Goal: Transaction & Acquisition: Purchase product/service

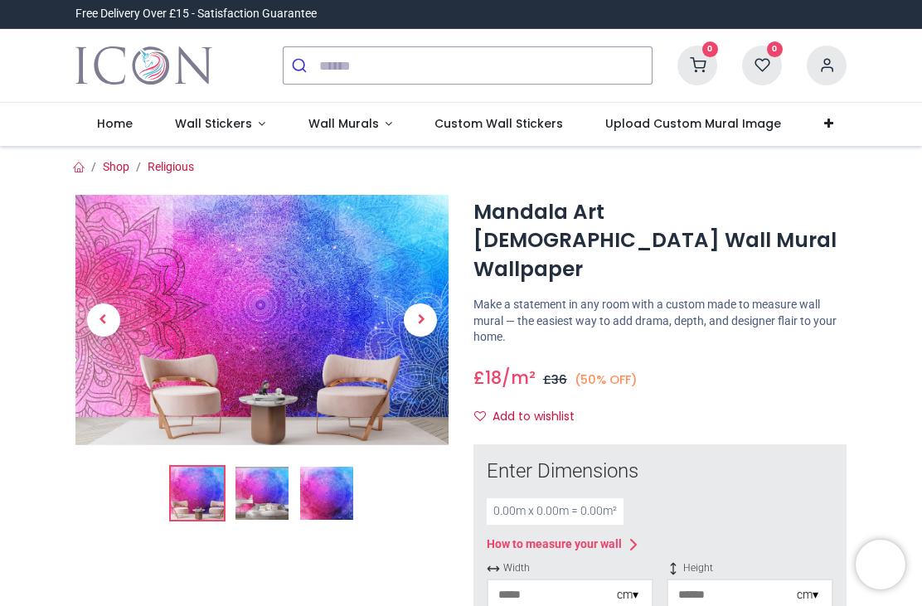
click at [319, 310] on img at bounding box center [261, 320] width 373 height 250
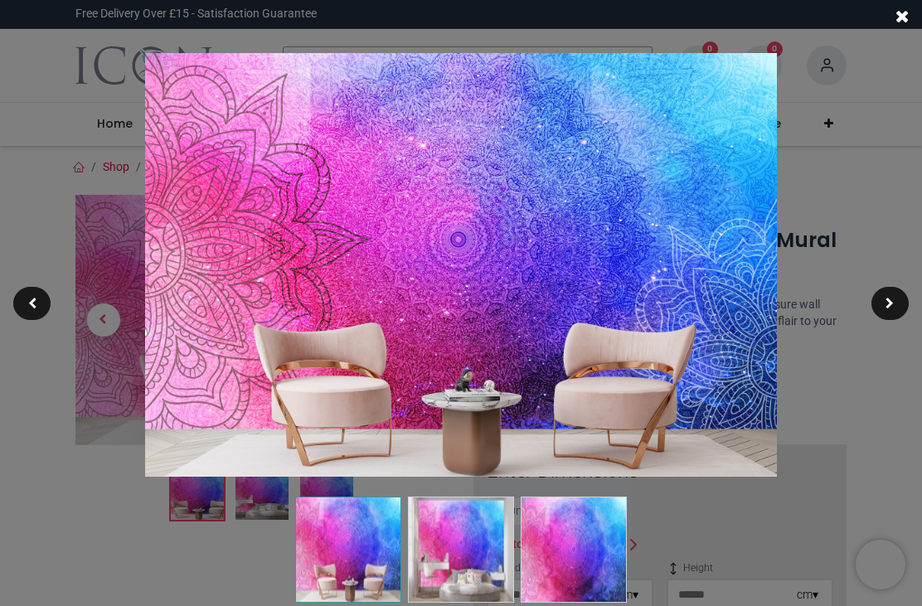
click at [583, 547] on img at bounding box center [574, 550] width 106 height 106
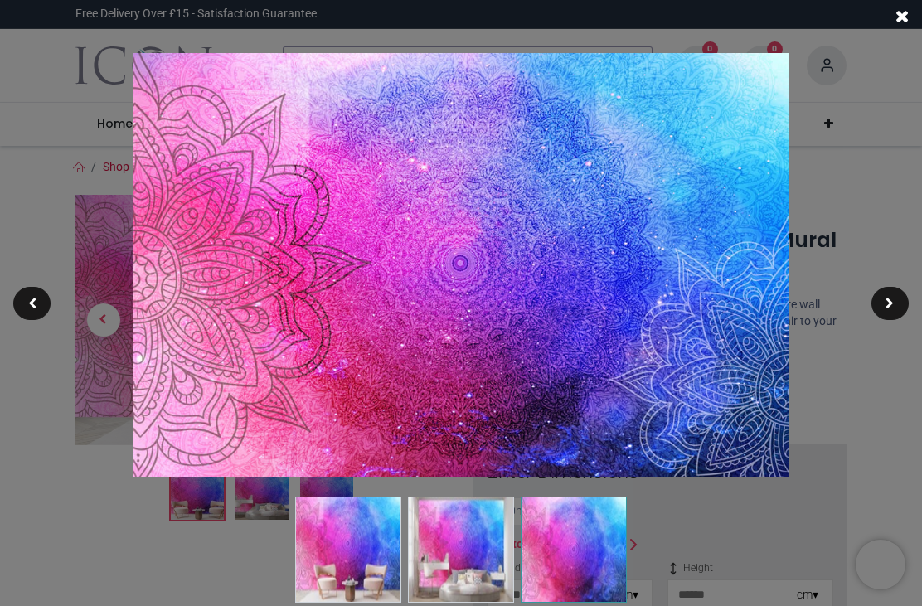
click at [903, 15] on span at bounding box center [901, 16] width 13 height 17
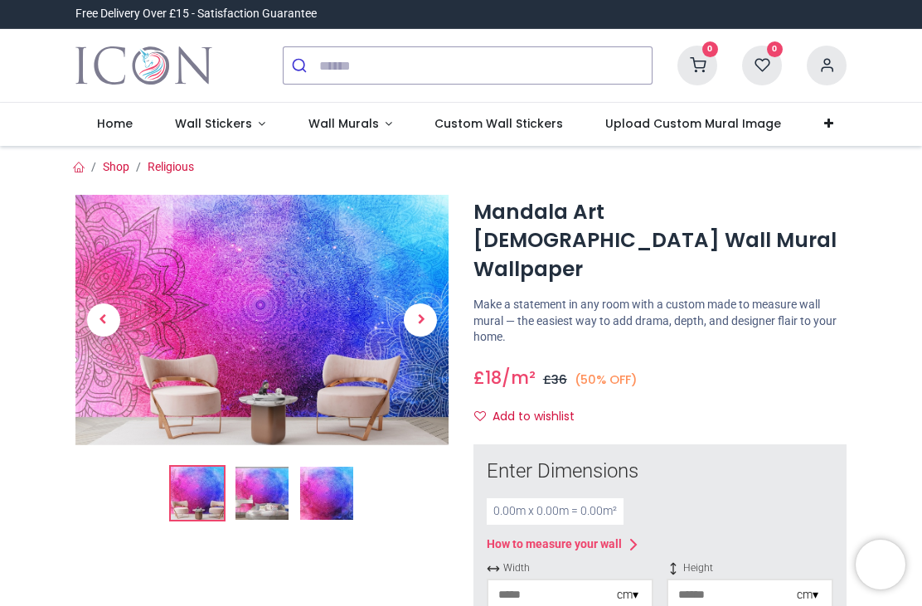
click at [262, 499] on img at bounding box center [261, 493] width 53 height 53
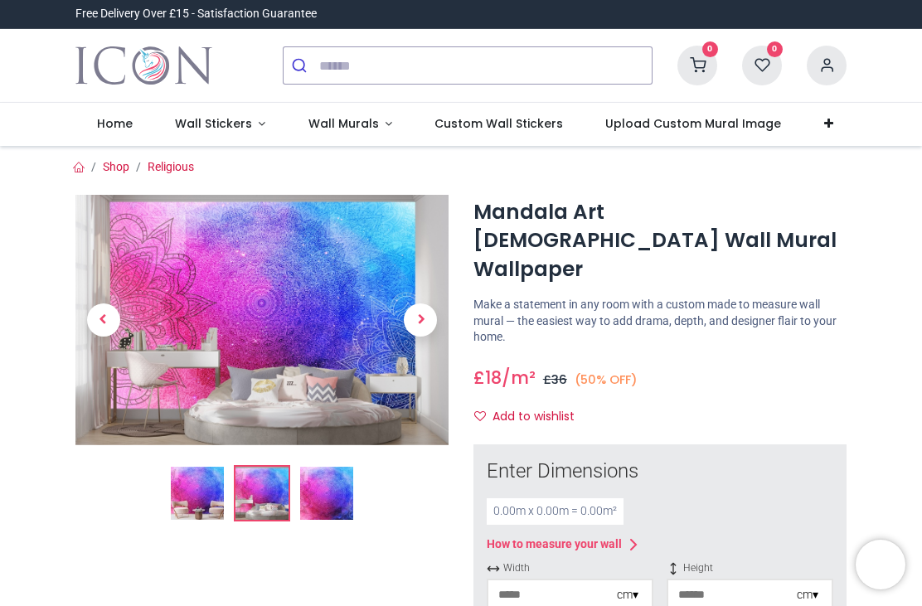
click at [329, 503] on img at bounding box center [326, 493] width 53 height 53
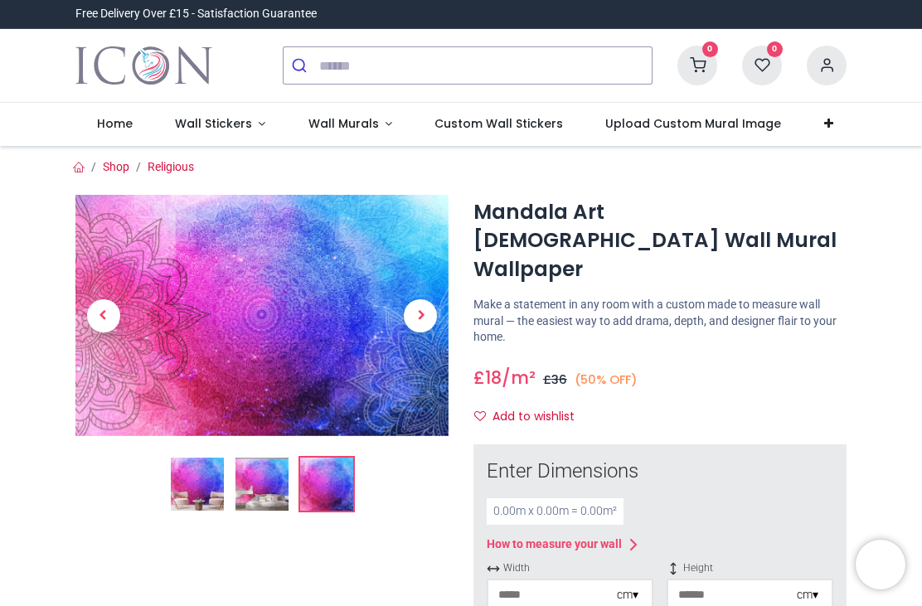
click at [201, 503] on img at bounding box center [197, 484] width 53 height 53
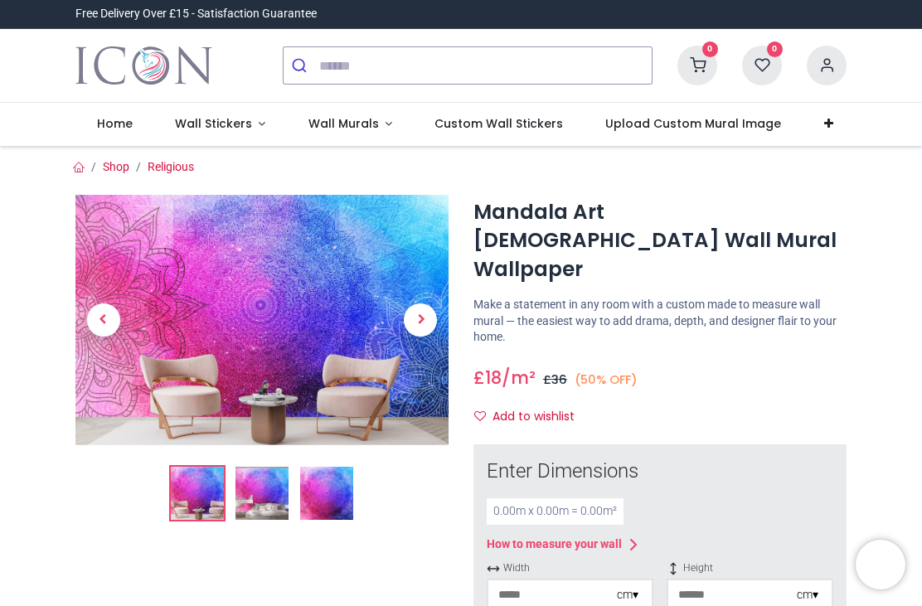
click at [257, 498] on img at bounding box center [261, 493] width 53 height 53
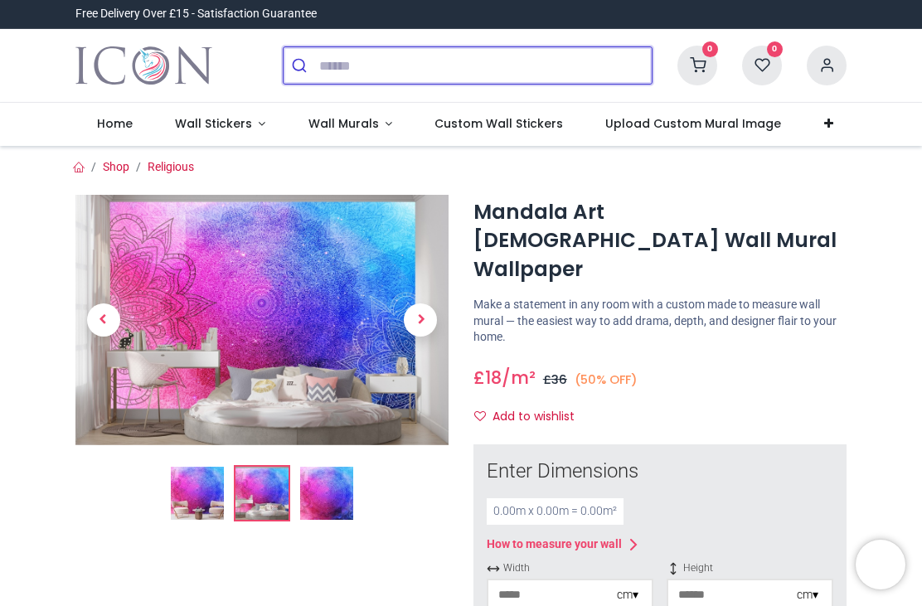
click at [331, 63] on input "search" at bounding box center [485, 65] width 332 height 36
type input "*"
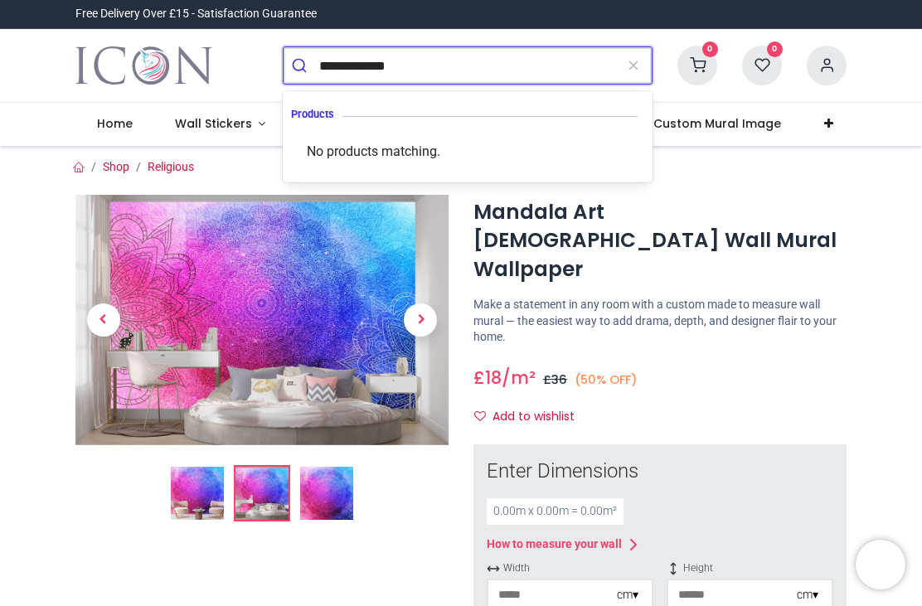
type input "**********"
click at [301, 65] on button "submit" at bounding box center [302, 65] width 36 height 36
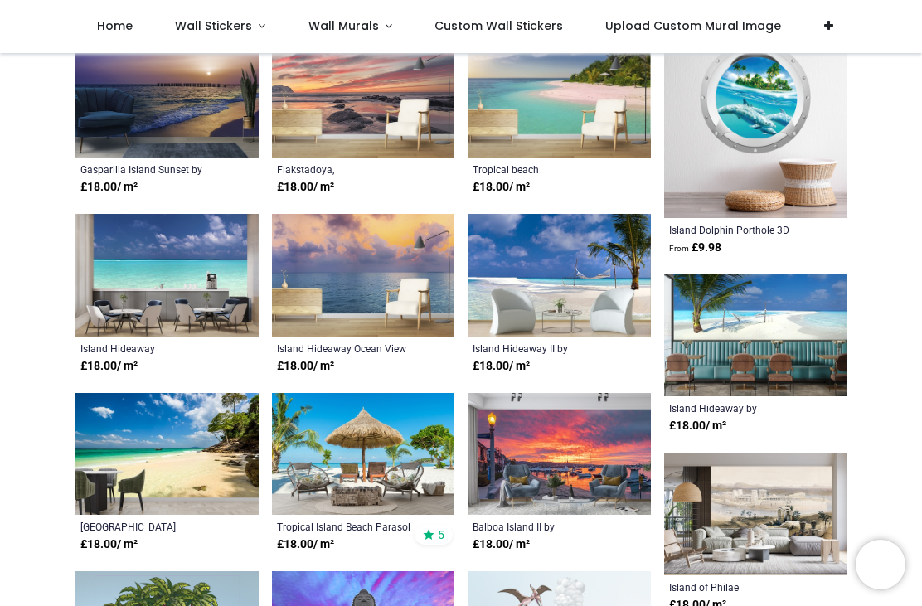
scroll to position [218, 0]
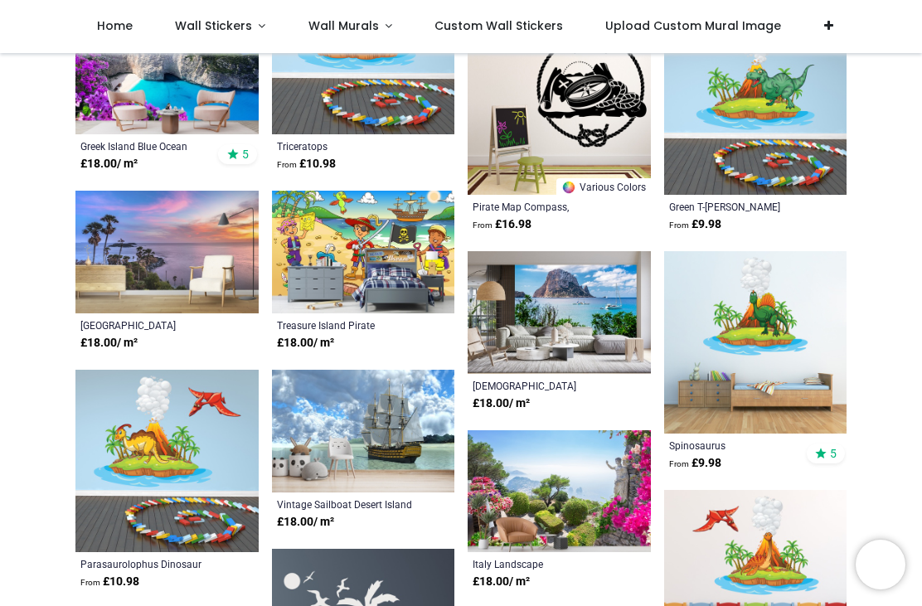
scroll to position [1194, 0]
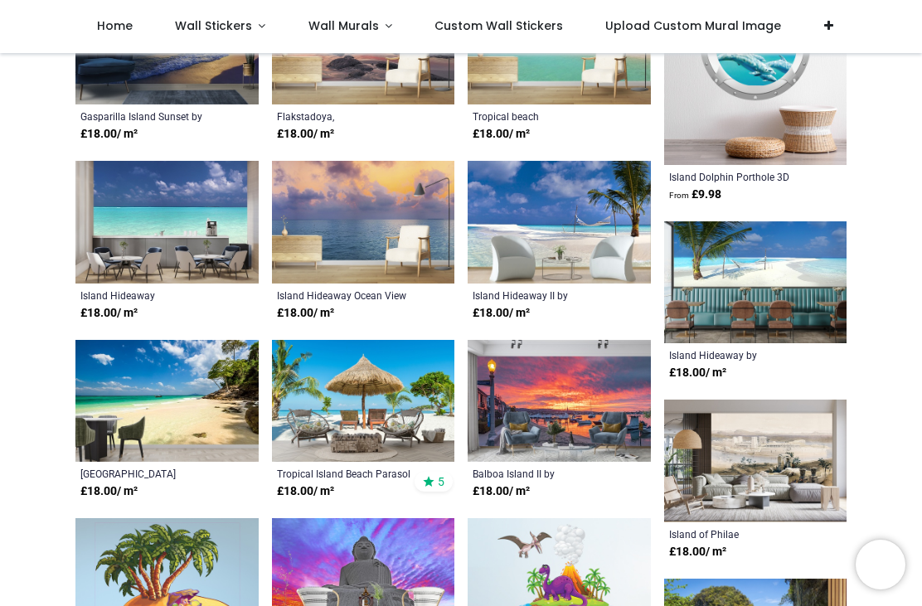
scroll to position [273, 0]
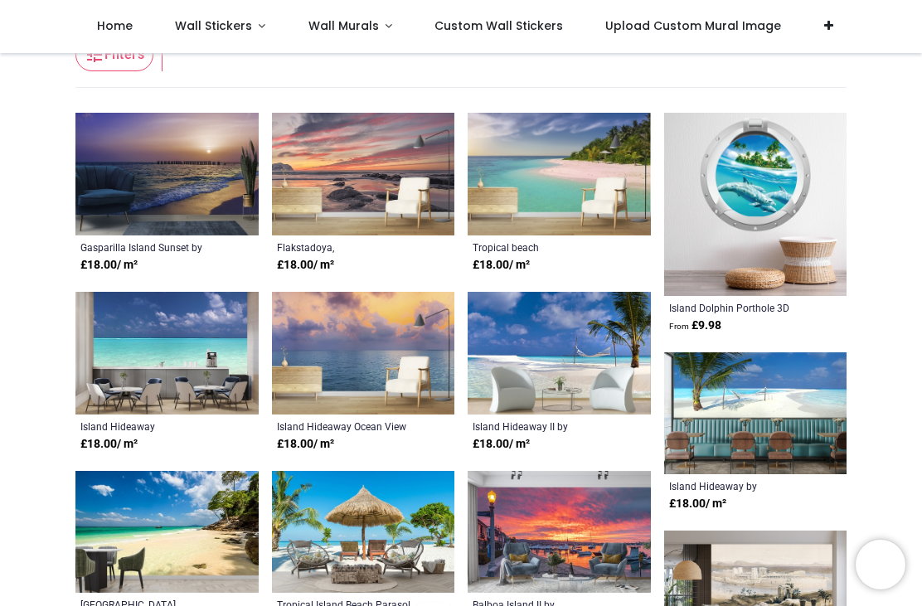
scroll to position [137, 0]
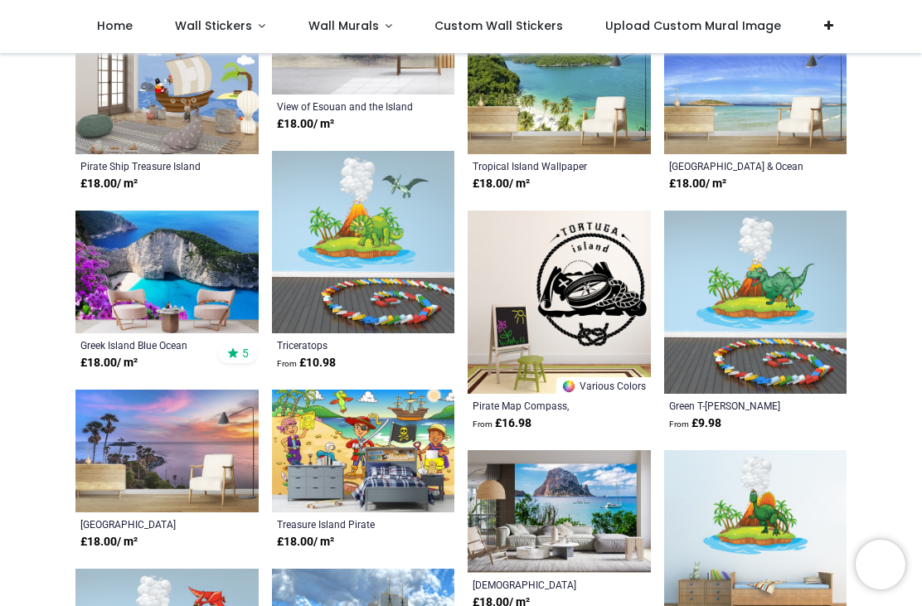
scroll to position [1016, 0]
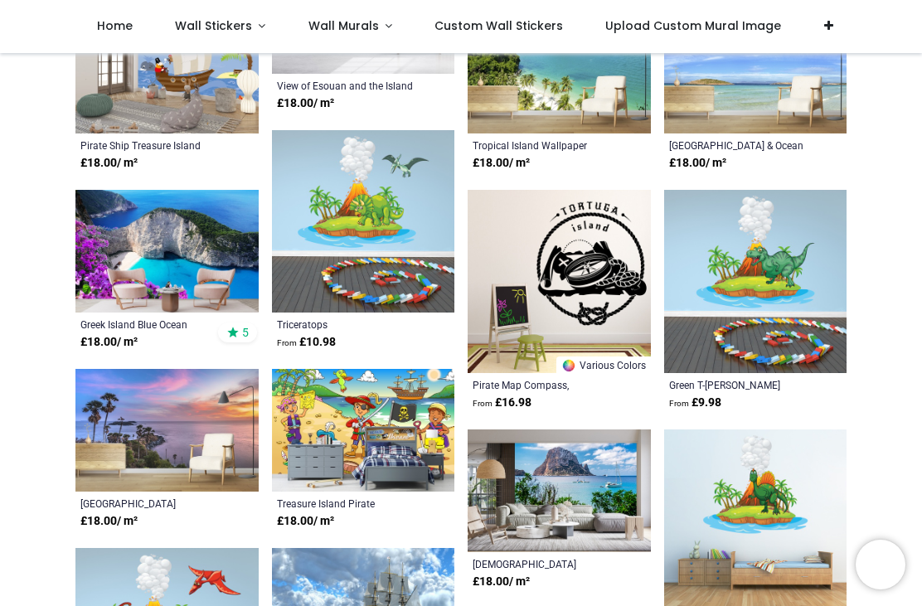
click at [121, 414] on img at bounding box center [166, 430] width 183 height 123
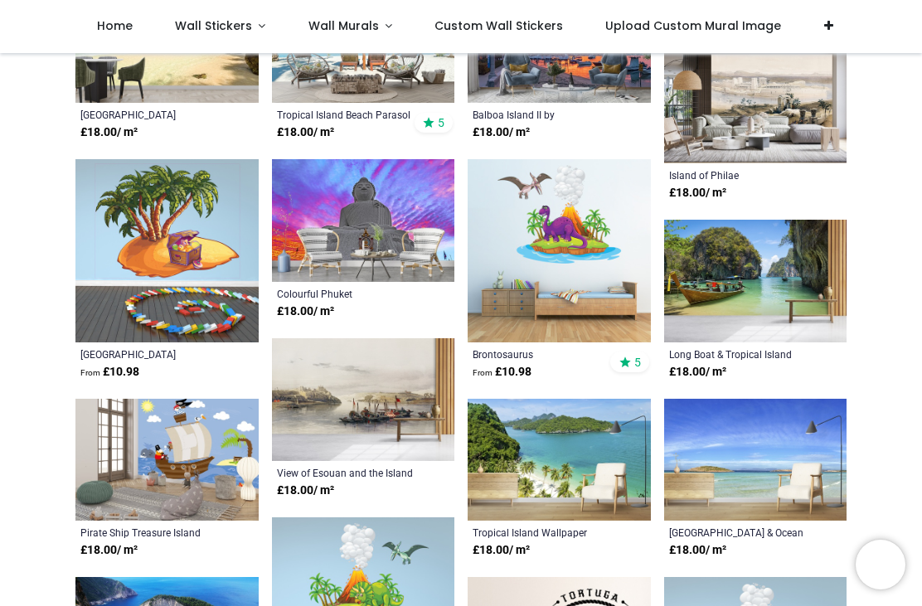
scroll to position [630, 0]
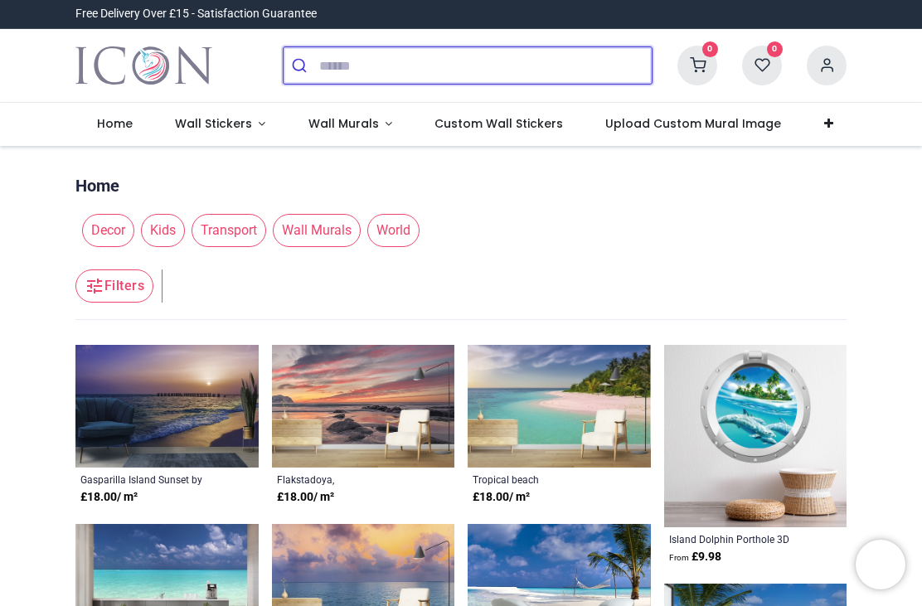
click at [521, 62] on input "search" at bounding box center [485, 65] width 332 height 36
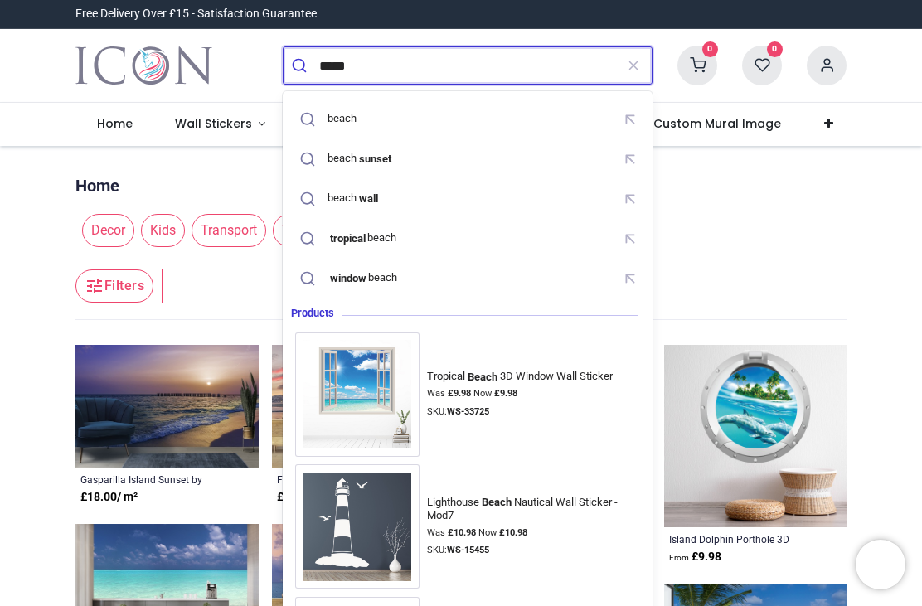
type input "*****"
click at [301, 65] on button "submit" at bounding box center [302, 65] width 36 height 36
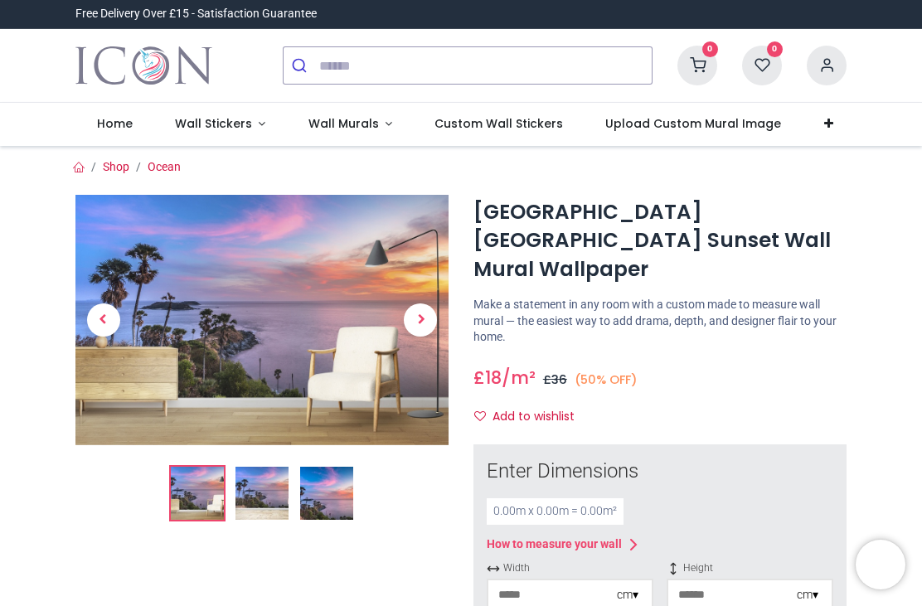
click at [308, 490] on img at bounding box center [326, 493] width 53 height 53
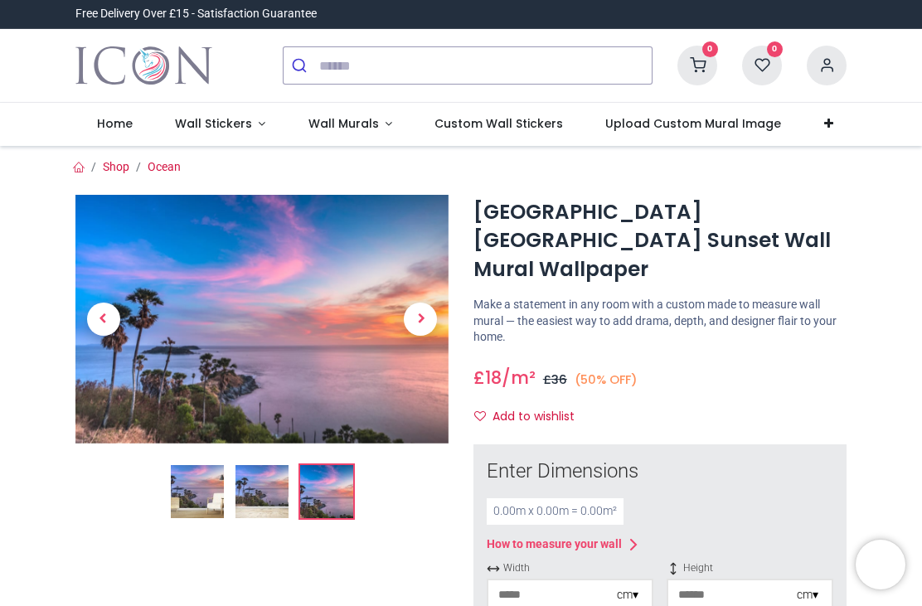
click at [124, 333] on link at bounding box center [103, 319] width 56 height 174
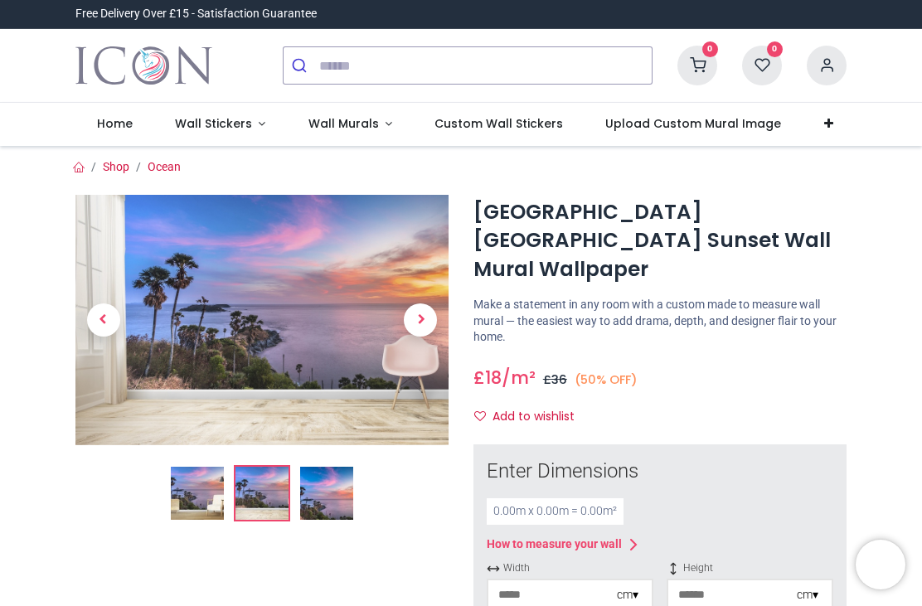
click at [155, 347] on img at bounding box center [261, 320] width 373 height 250
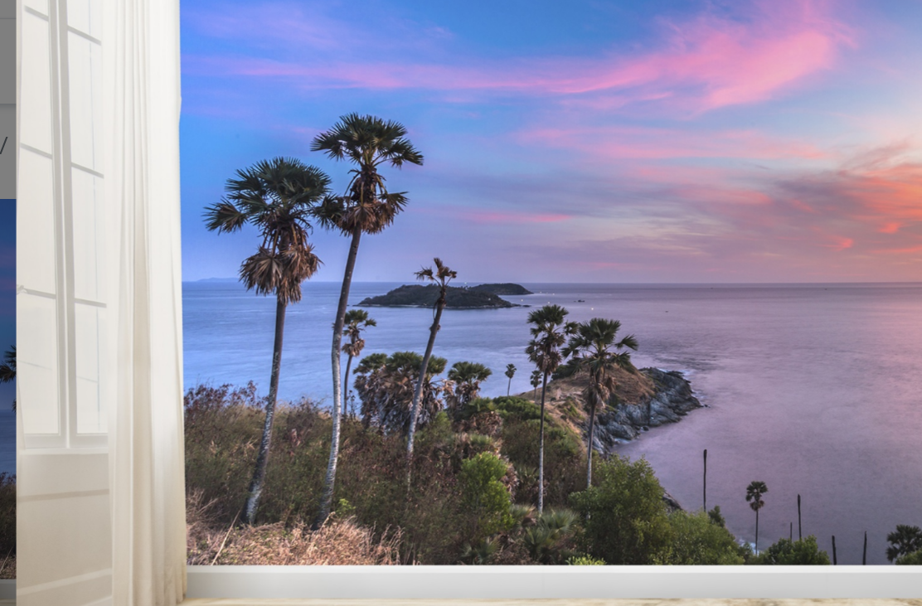
click at [145, 89] on img at bounding box center [461, 265] width 633 height 424
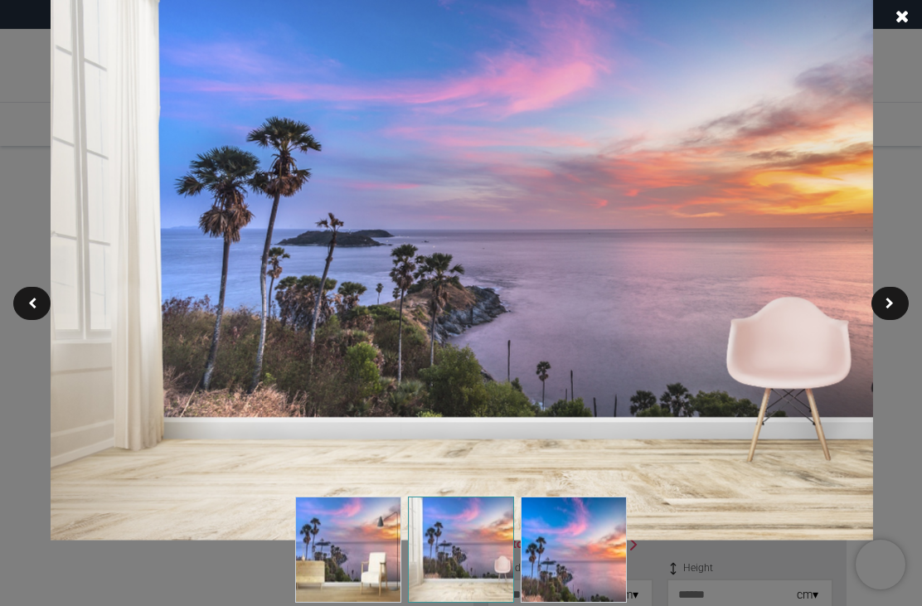
click at [907, 12] on span at bounding box center [901, 16] width 13 height 17
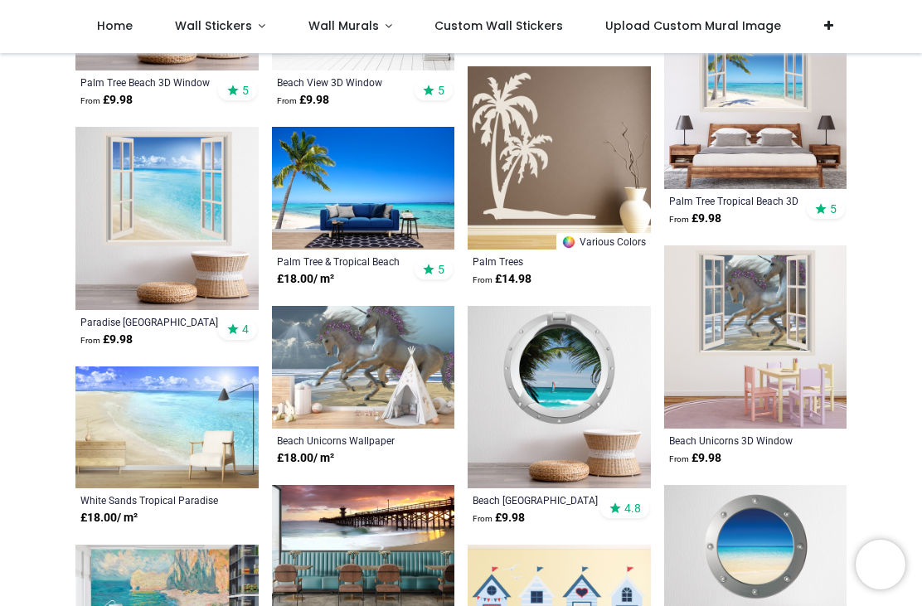
scroll to position [621, 0]
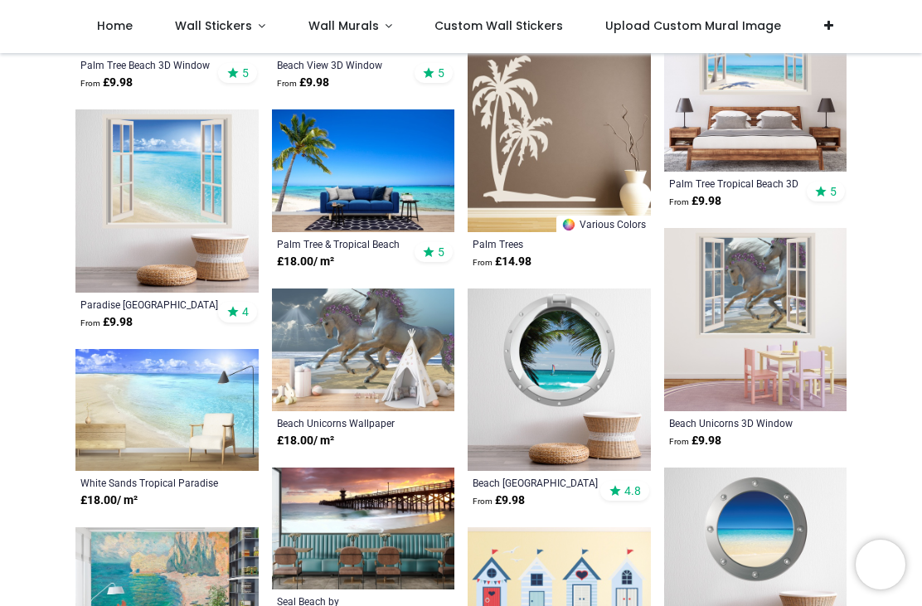
click at [116, 391] on img at bounding box center [166, 410] width 183 height 123
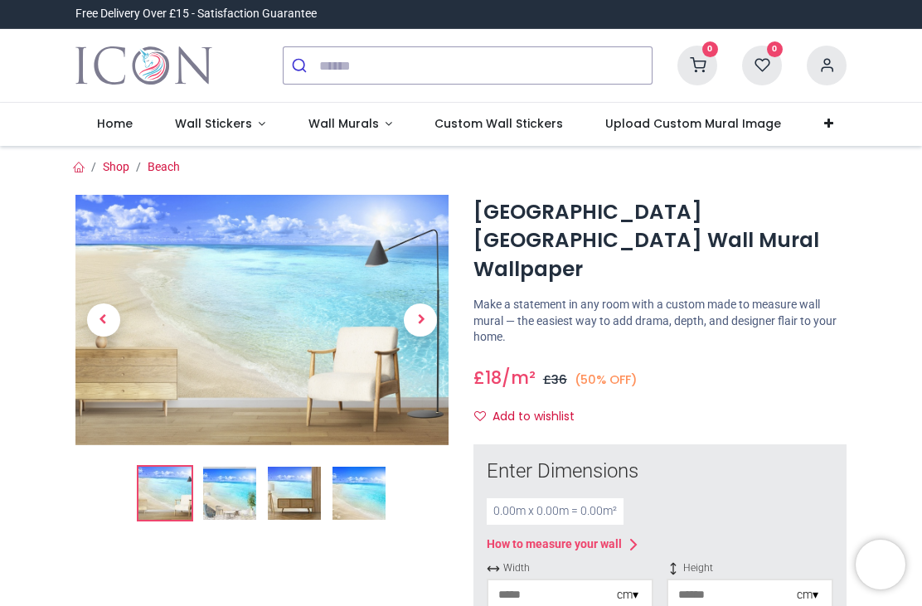
click at [347, 514] on img at bounding box center [358, 493] width 53 height 53
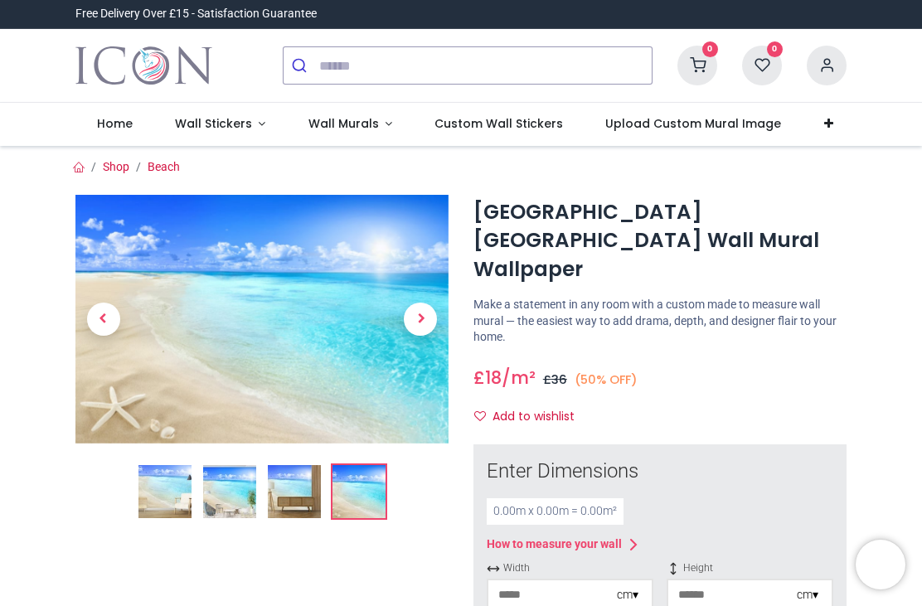
click at [138, 402] on img at bounding box center [261, 319] width 373 height 249
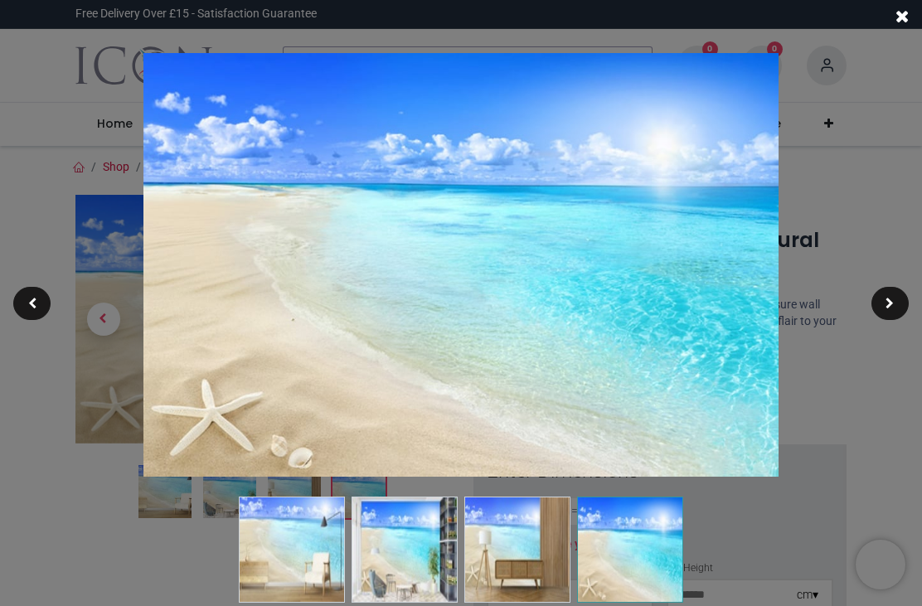
click at [36, 218] on div at bounding box center [461, 303] width 922 height 606
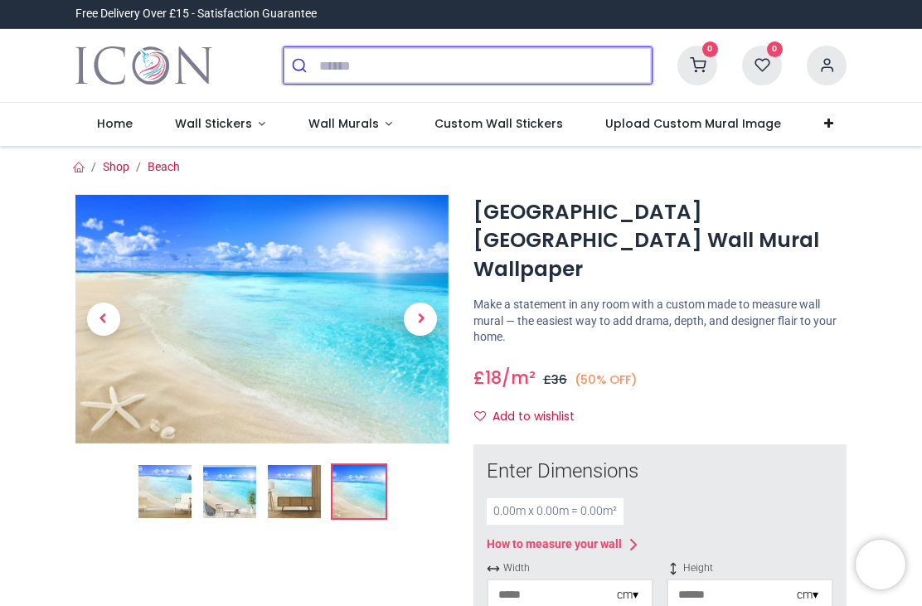
click at [344, 65] on input "search" at bounding box center [485, 65] width 332 height 36
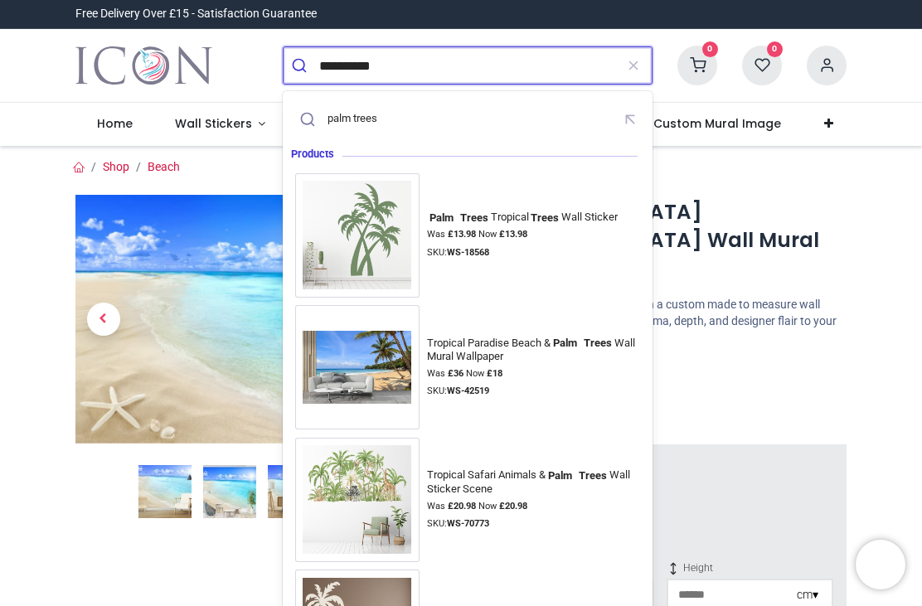
type input "**********"
click at [301, 65] on button "submit" at bounding box center [302, 65] width 36 height 36
